Goal: Information Seeking & Learning: Learn about a topic

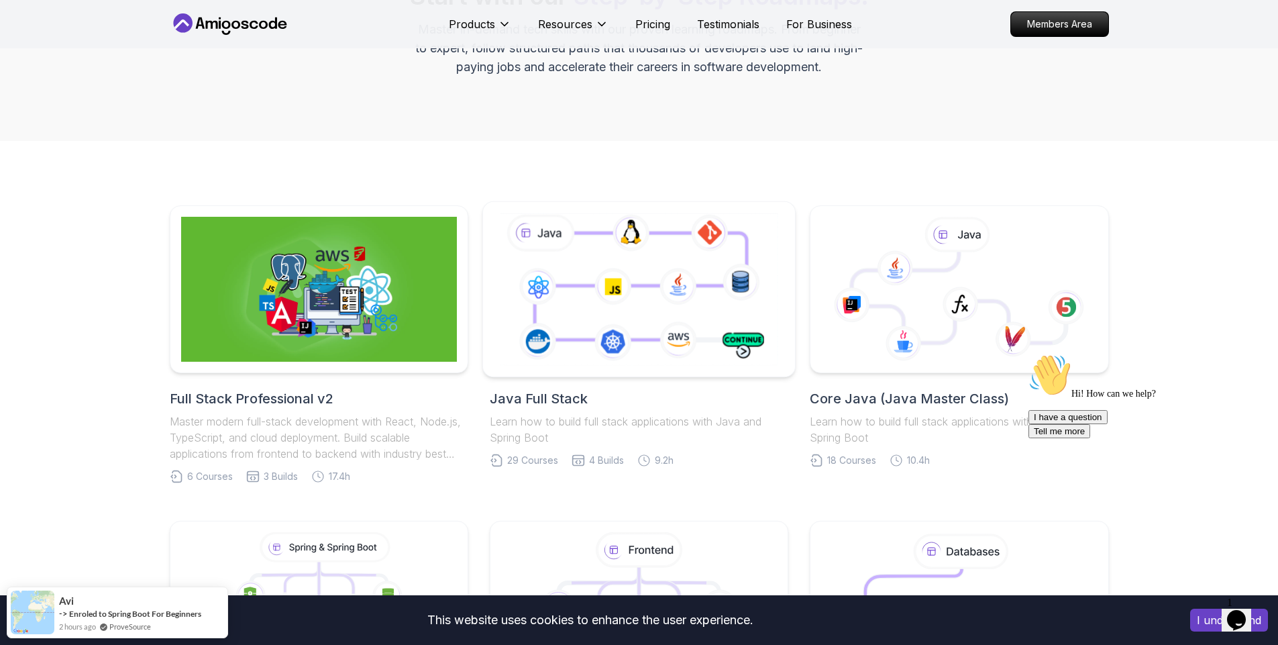
click at [656, 346] on icon at bounding box center [639, 289] width 284 height 158
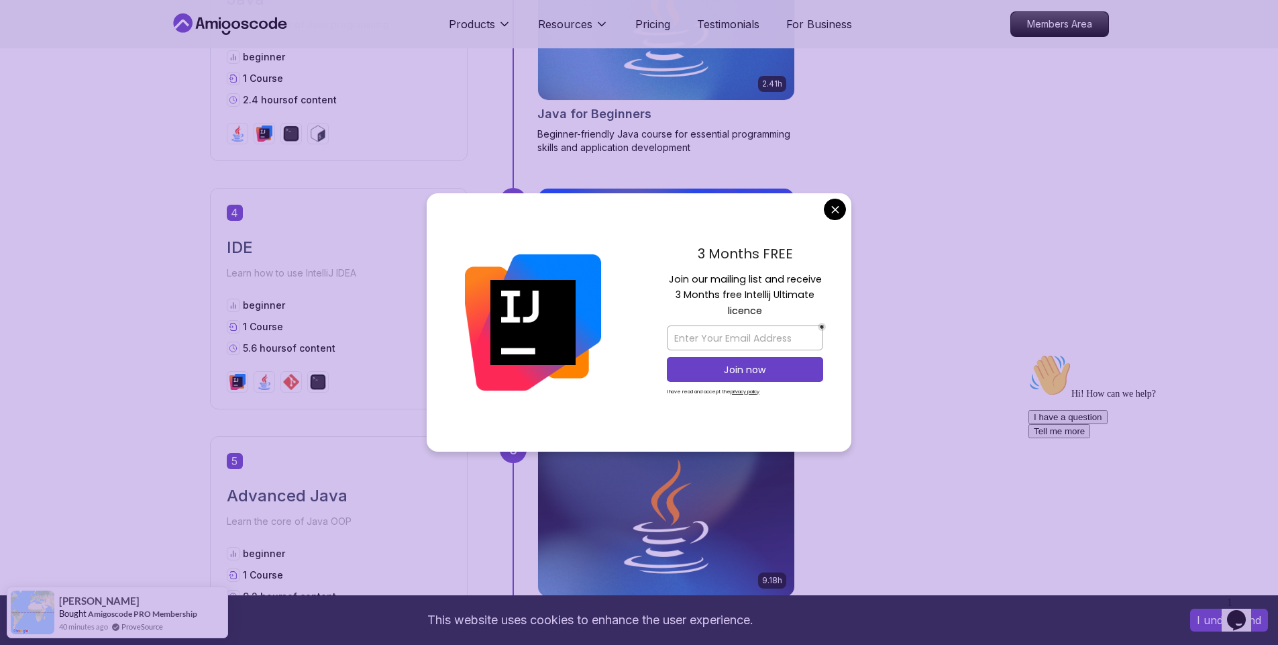
scroll to position [1529, 0]
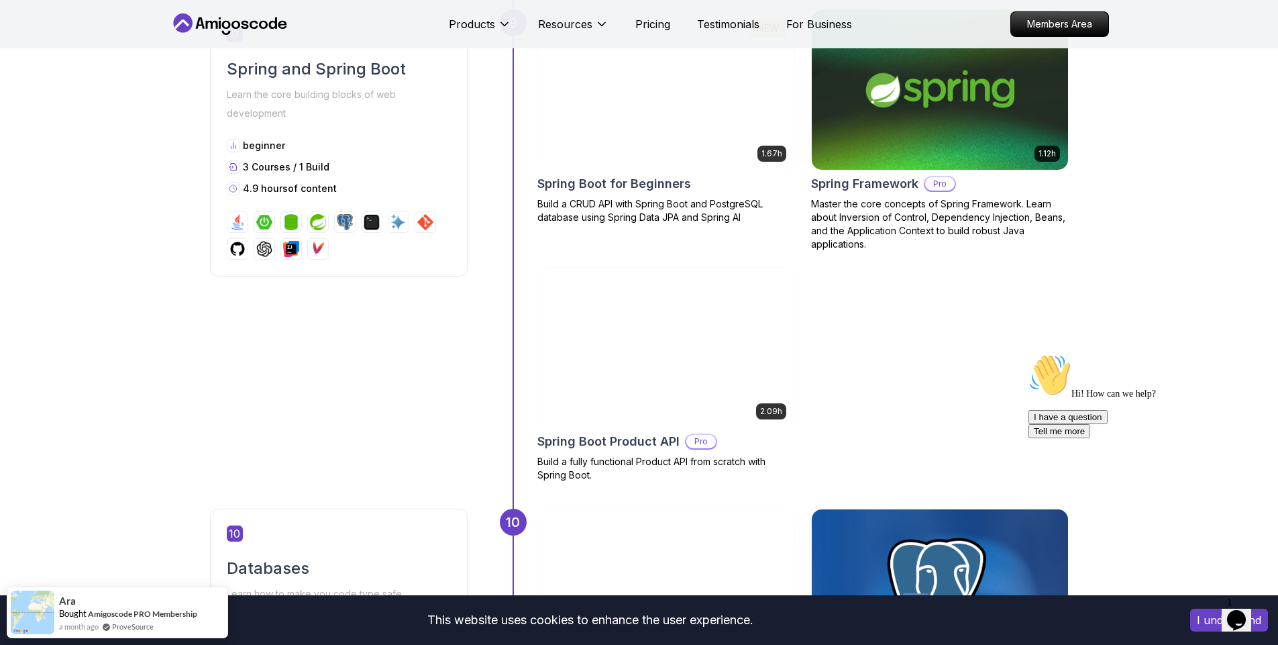
scroll to position [2817, 0]
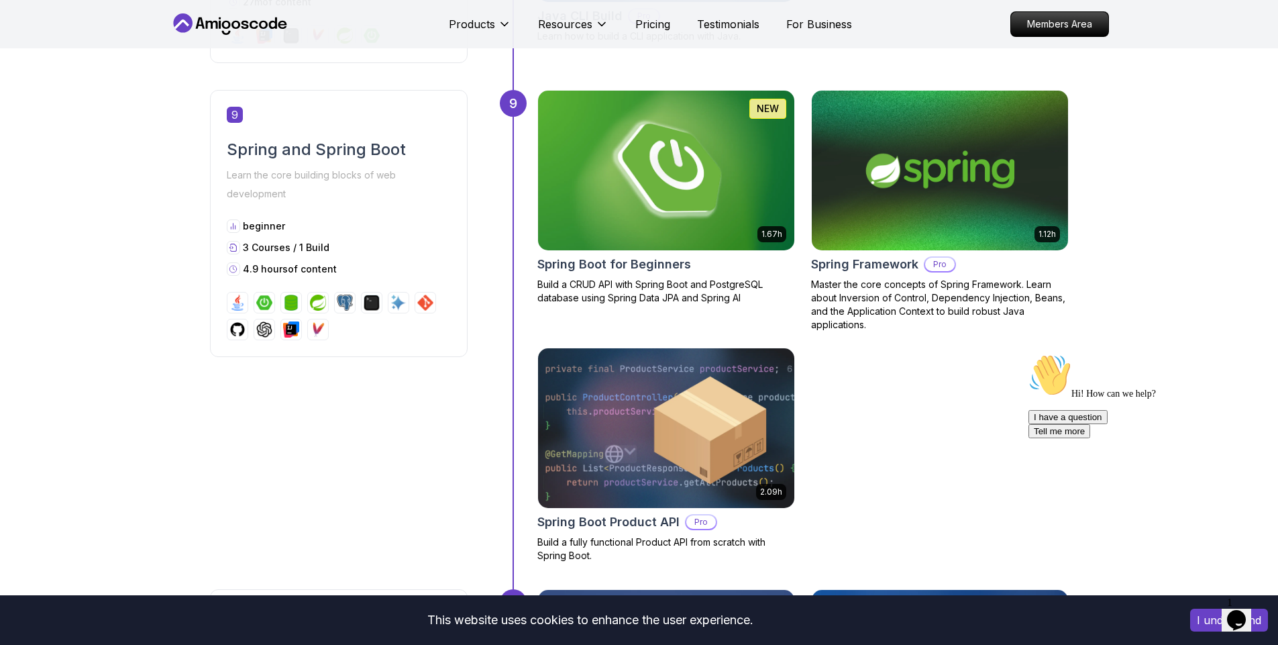
click at [689, 190] on img at bounding box center [665, 171] width 269 height 168
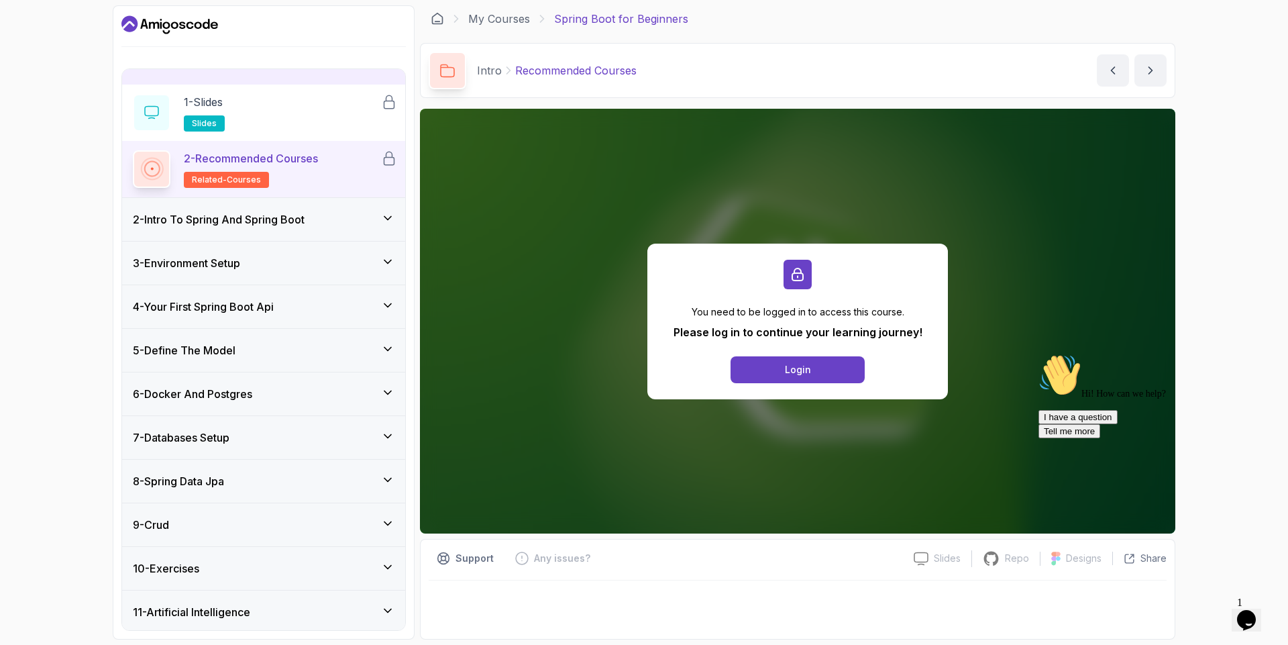
scroll to position [74, 0]
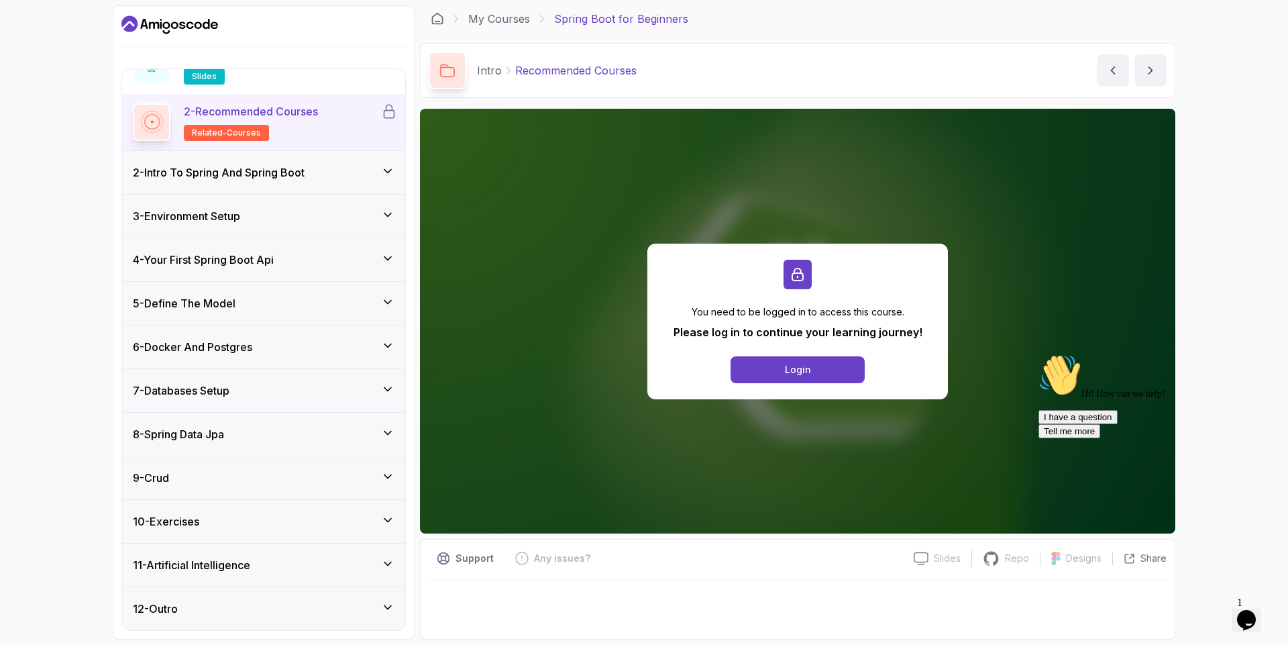
click at [308, 351] on div "6 - Docker And Postgres" at bounding box center [264, 347] width 262 height 16
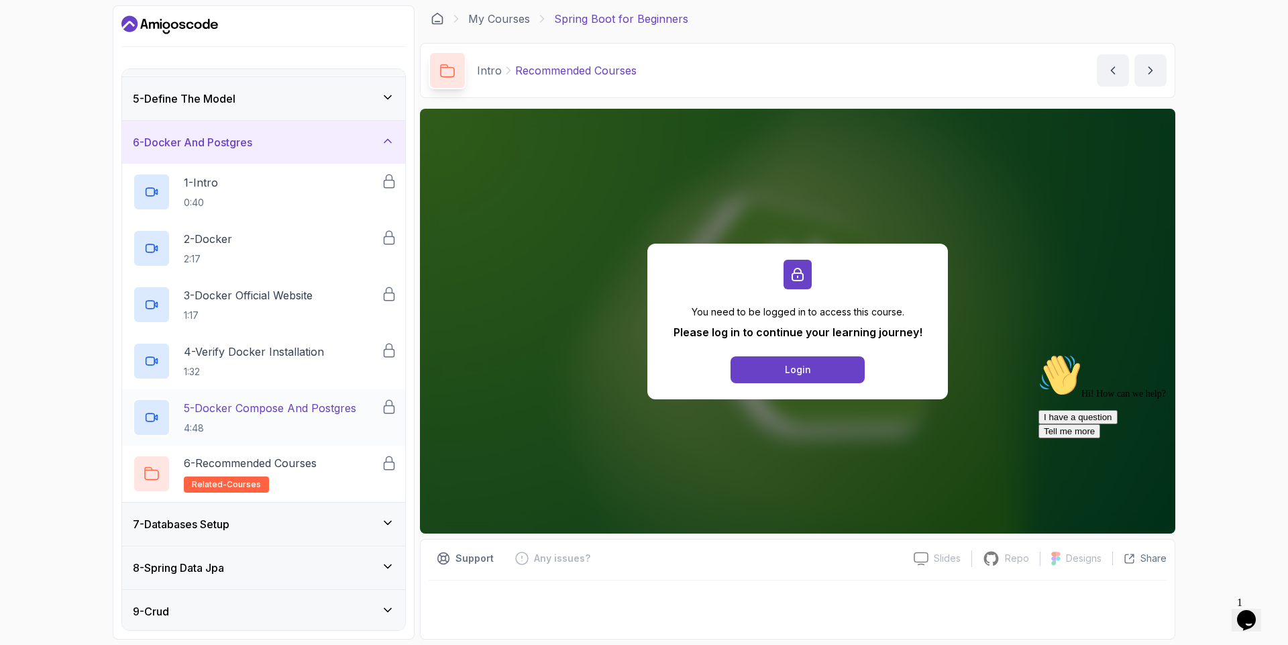
scroll to position [161, 0]
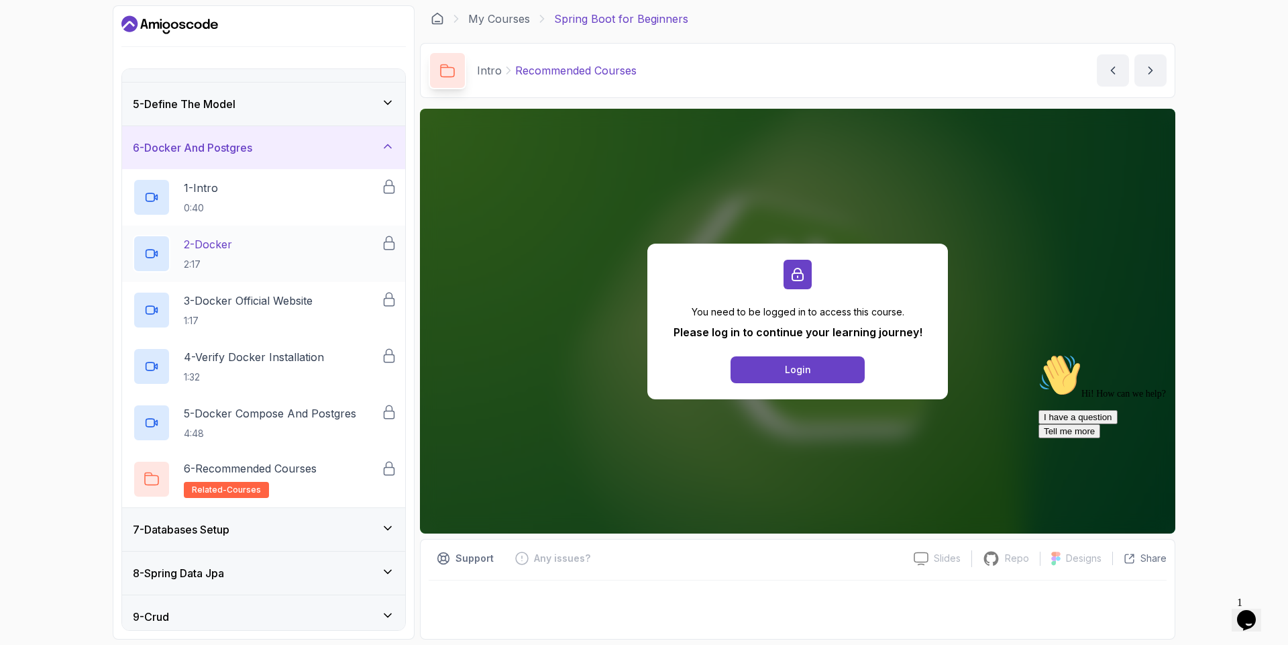
click at [309, 251] on div "2 - Docker 2:17" at bounding box center [257, 254] width 248 height 38
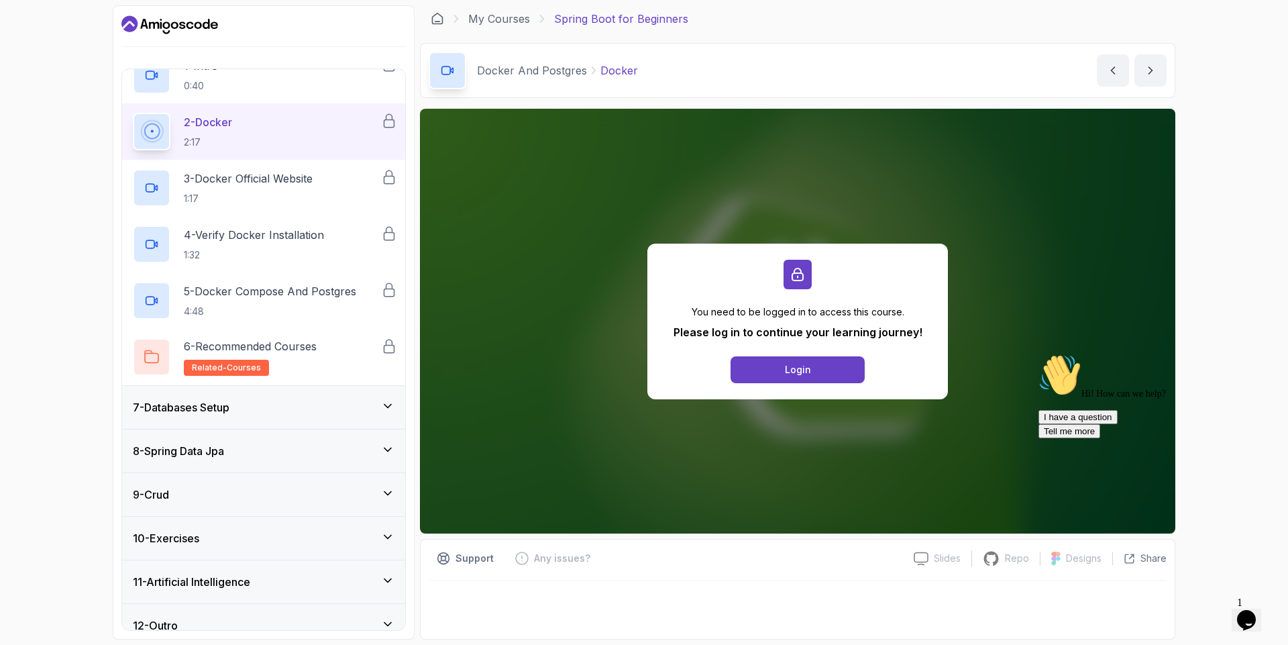
scroll to position [300, 0]
